Goal: Information Seeking & Learning: Learn about a topic

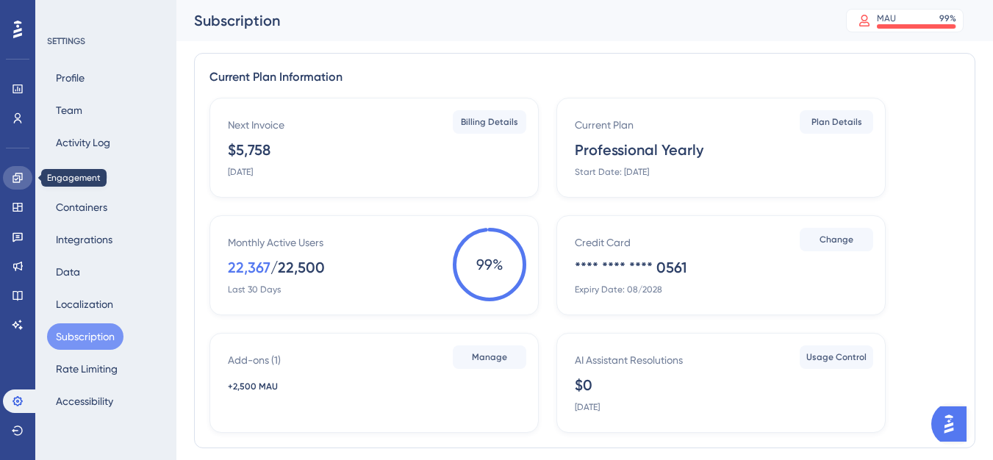
click at [5, 174] on link at bounding box center [17, 178] width 29 height 24
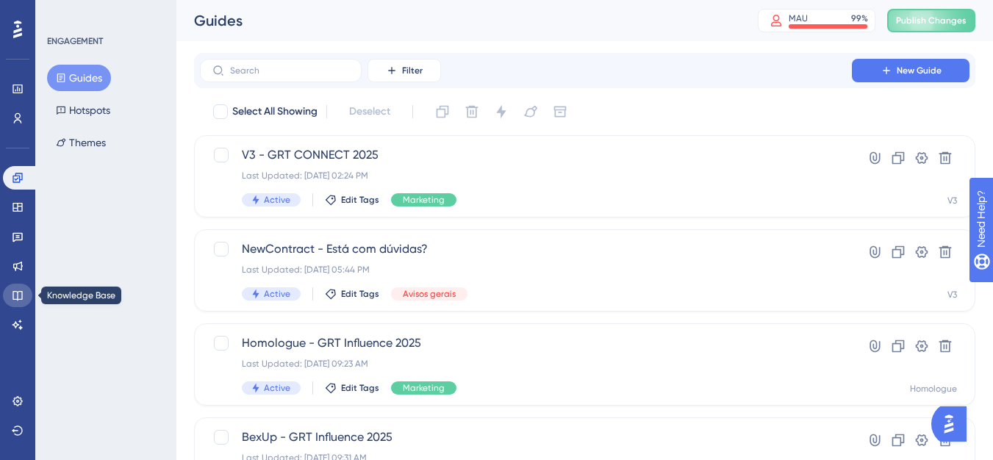
click at [23, 290] on icon at bounding box center [18, 296] width 12 height 12
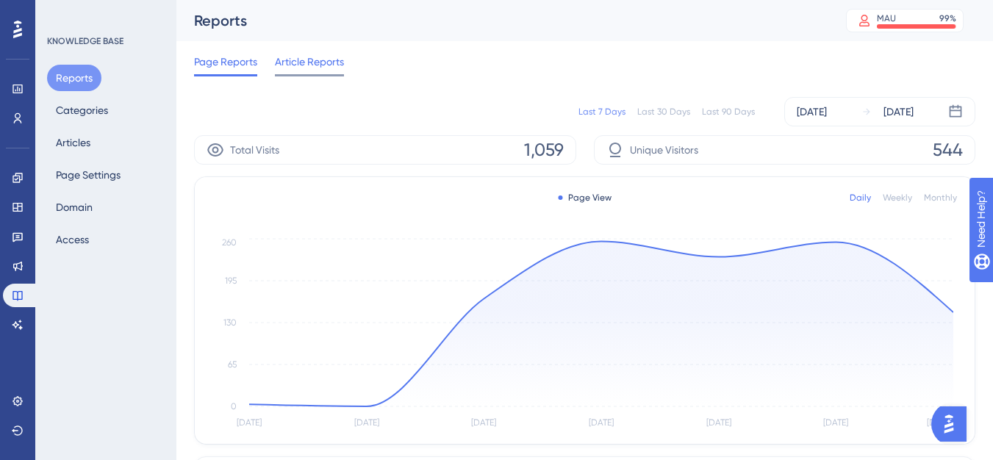
click at [329, 72] on div "Article Reports" at bounding box center [309, 65] width 69 height 24
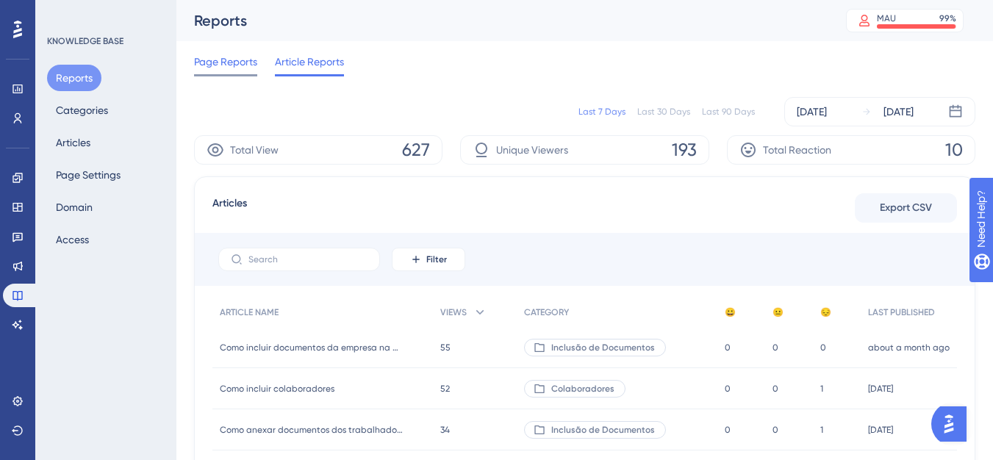
click at [246, 68] on span "Page Reports" at bounding box center [225, 62] width 63 height 18
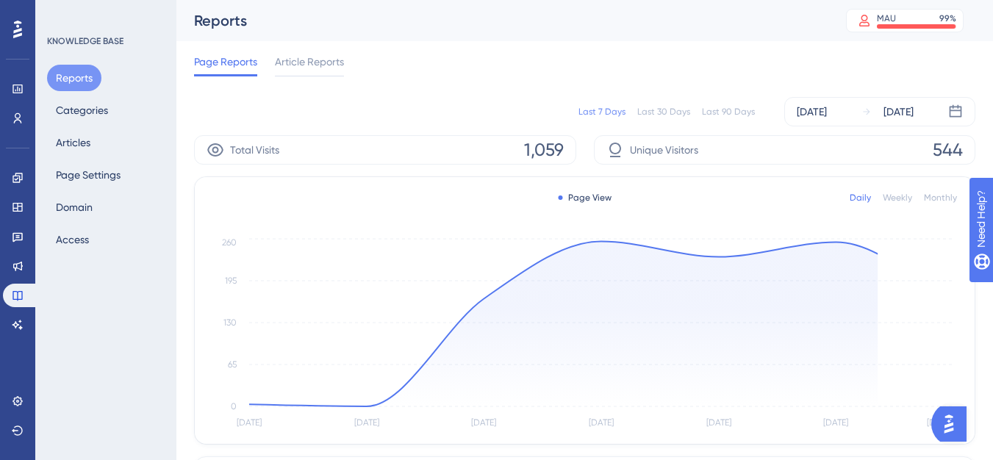
click at [728, 108] on div "Last 90 Days" at bounding box center [728, 112] width 53 height 12
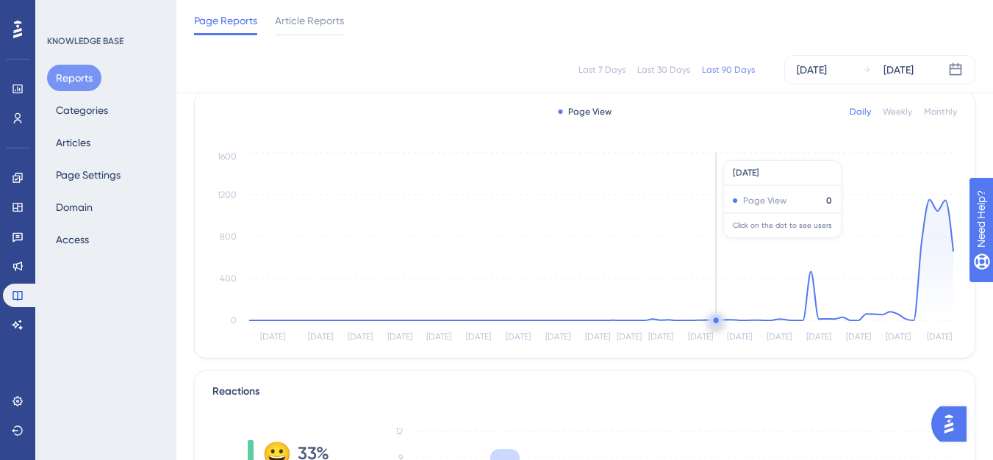
scroll to position [220, 0]
